Goal: Information Seeking & Learning: Learn about a topic

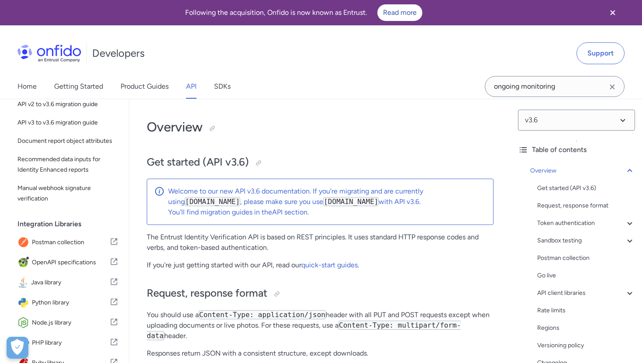
scroll to position [112, 0]
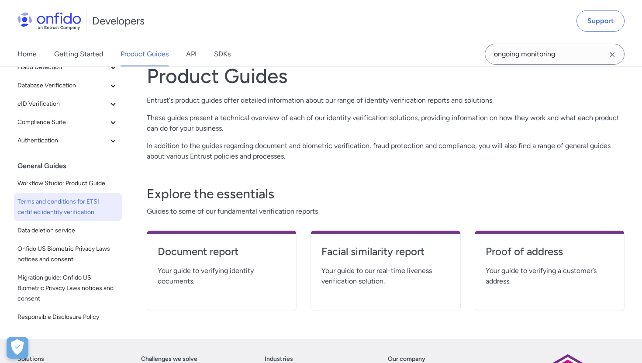
scroll to position [76, 0]
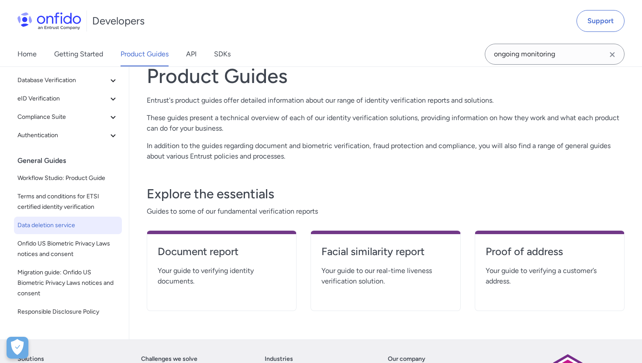
click at [59, 225] on span "Data deletion service" at bounding box center [67, 225] width 101 height 10
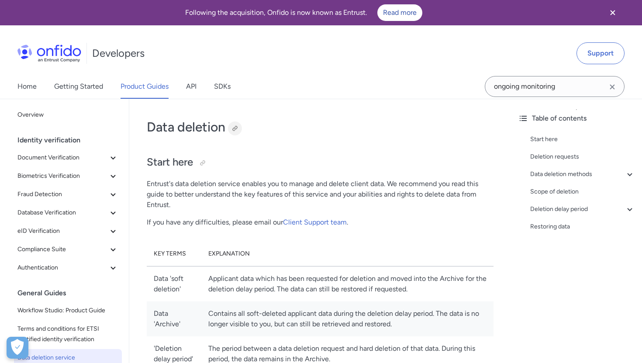
click at [239, 128] on div at bounding box center [235, 128] width 14 height 14
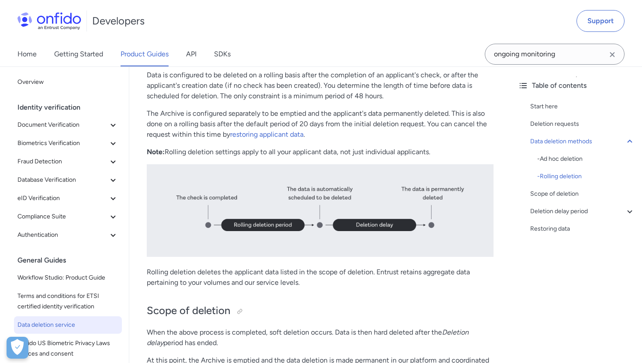
scroll to position [1087, 0]
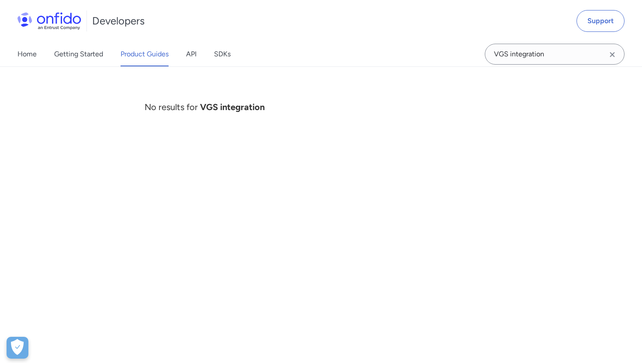
click at [95, 54] on link "Getting Started" at bounding box center [78, 54] width 49 height 24
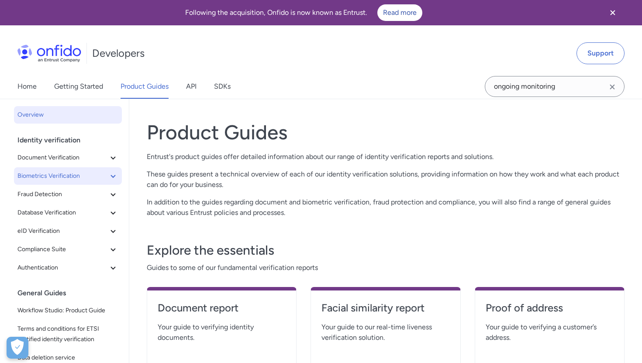
click at [35, 183] on button "Biometrics Verification" at bounding box center [68, 175] width 108 height 17
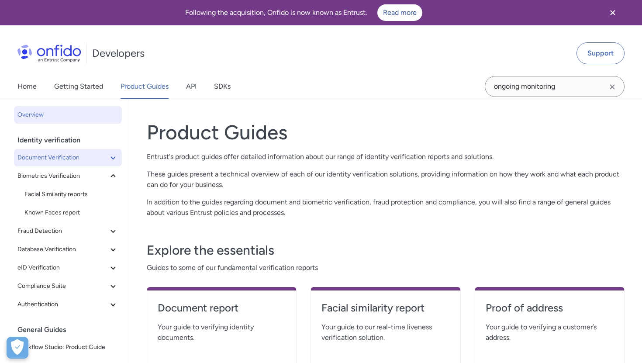
click at [38, 161] on span "Document Verification" at bounding box center [62, 157] width 90 height 10
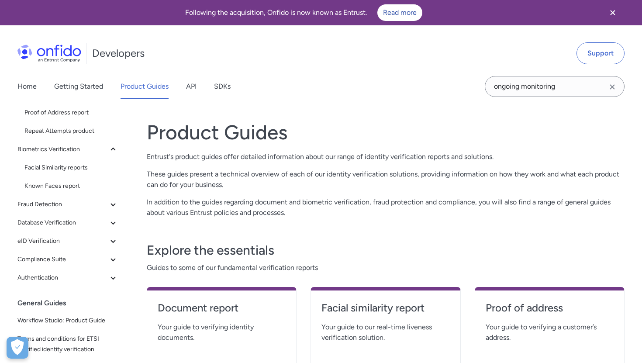
scroll to position [156, 0]
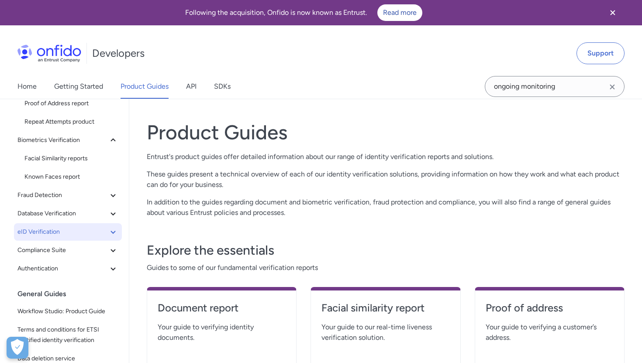
click at [44, 235] on span "eID Verification" at bounding box center [62, 232] width 90 height 10
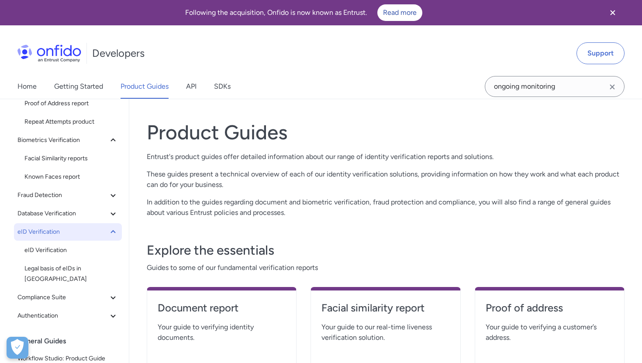
click at [44, 235] on span "eID Verification" at bounding box center [62, 232] width 90 height 10
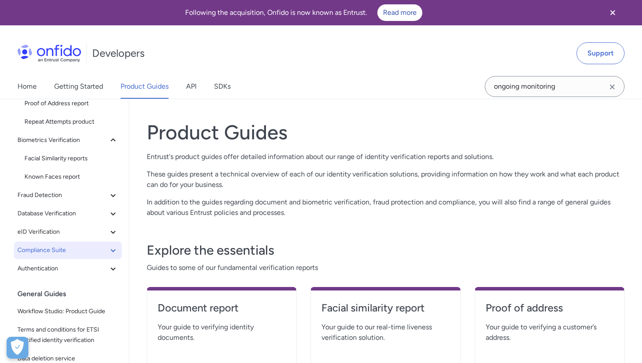
click at [44, 249] on span "Compliance Suite" at bounding box center [62, 250] width 90 height 10
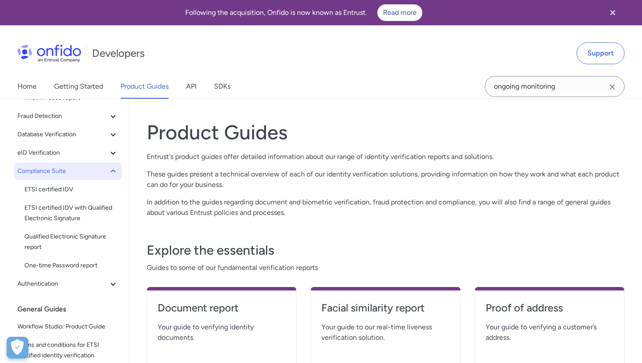
scroll to position [236, 0]
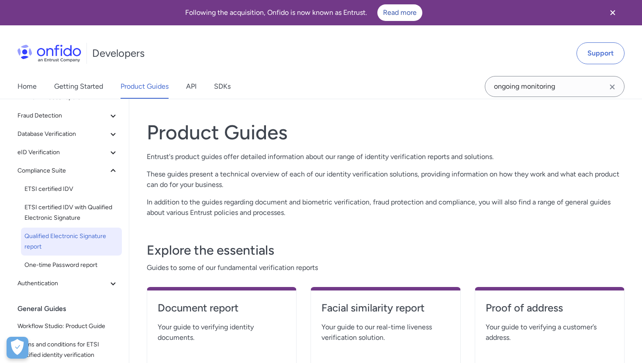
click at [38, 234] on span "Qualified Electronic Signature report" at bounding box center [71, 241] width 94 height 21
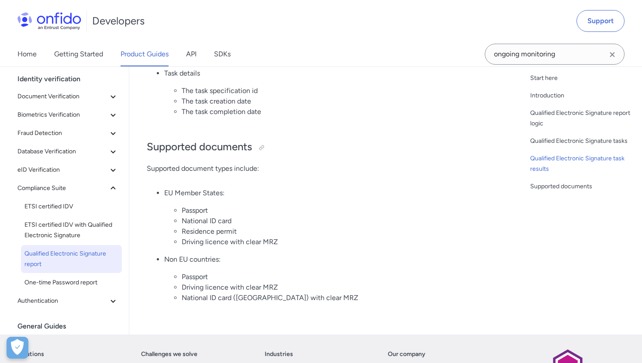
scroll to position [1055, 0]
